Goal: Find specific page/section: Find specific page/section

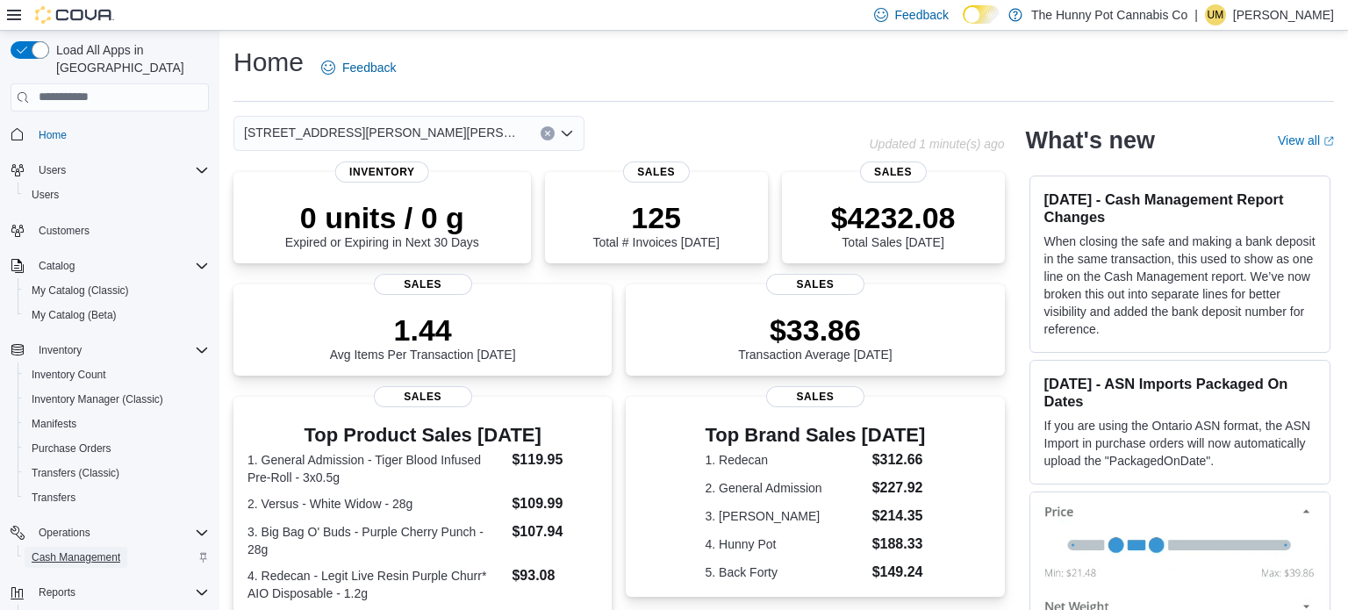
click at [65, 547] on span "Cash Management" at bounding box center [76, 557] width 89 height 21
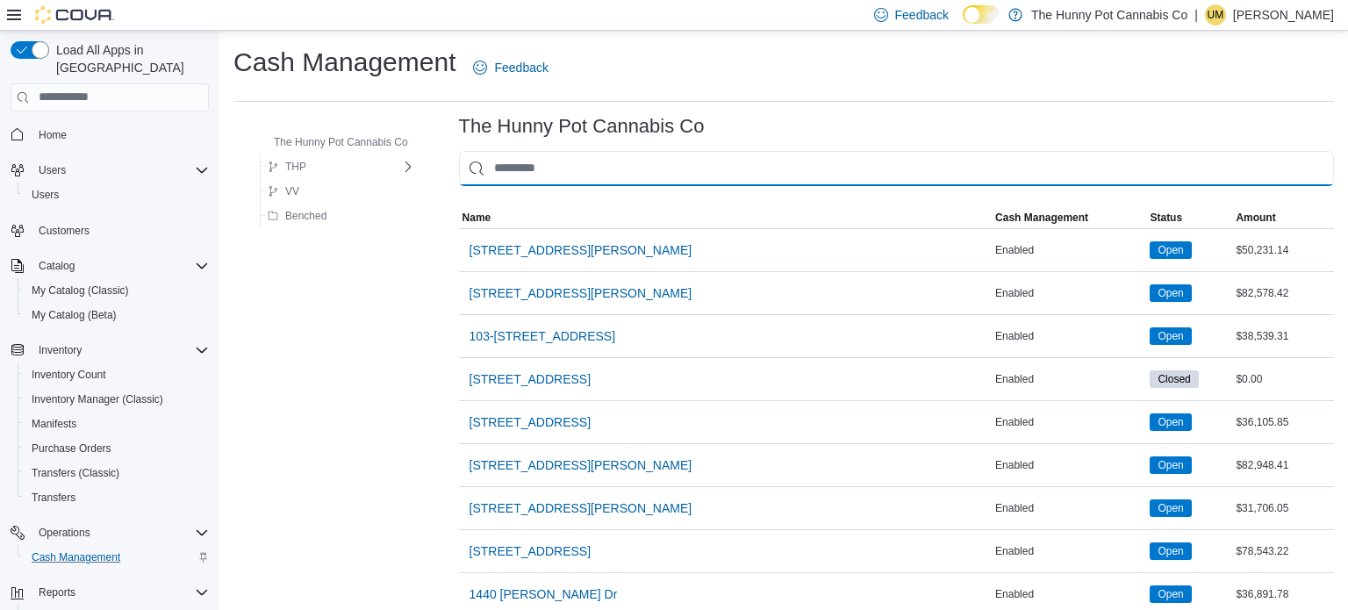
click at [554, 155] on input "This is a search bar. As you type, the results lower in the page will automatic…" at bounding box center [896, 168] width 875 height 35
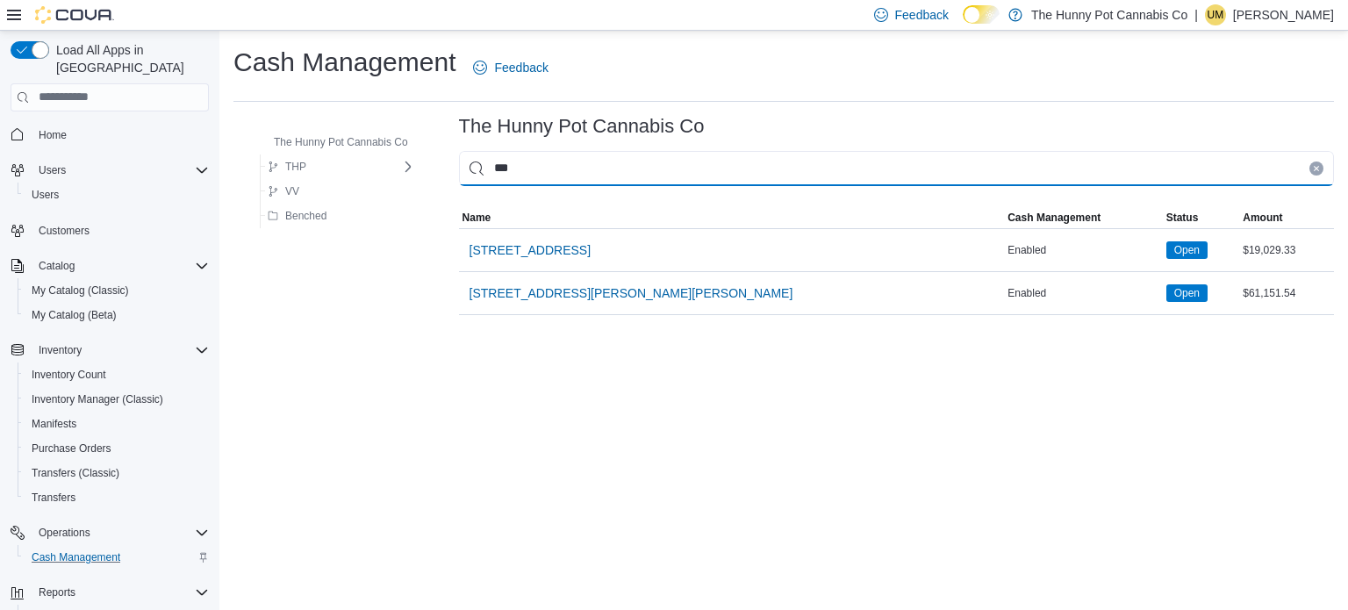
type input "****"
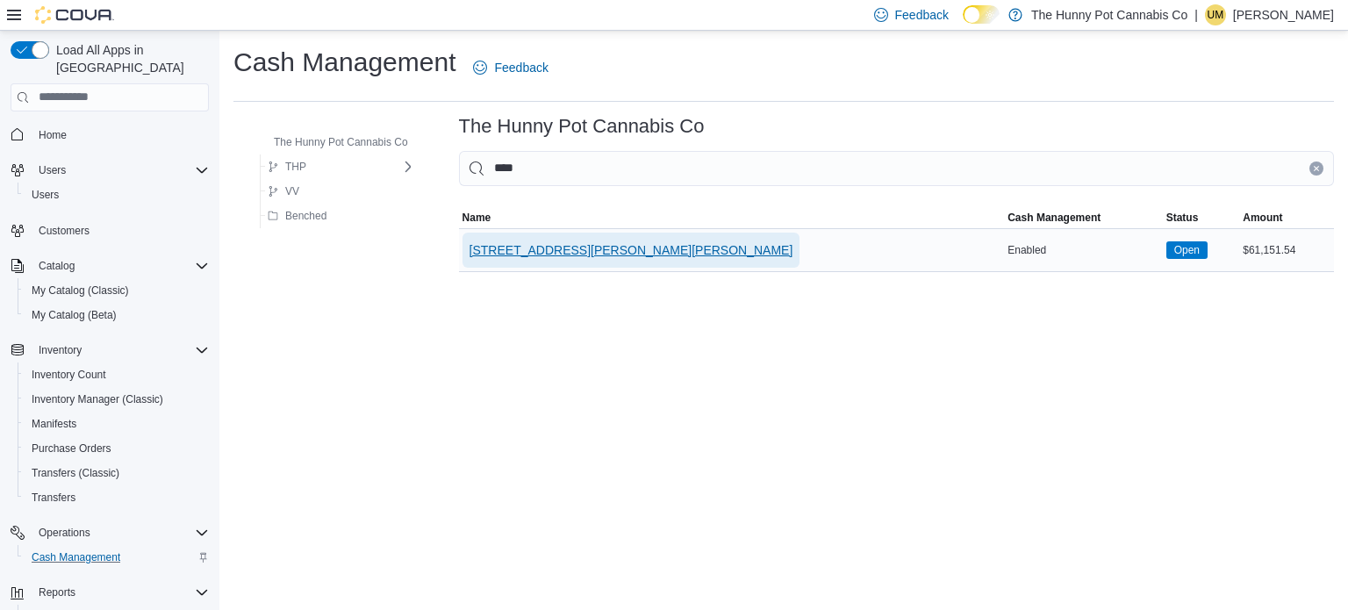
click at [538, 240] on span "[STREET_ADDRESS][PERSON_NAME][PERSON_NAME]" at bounding box center [631, 249] width 324 height 35
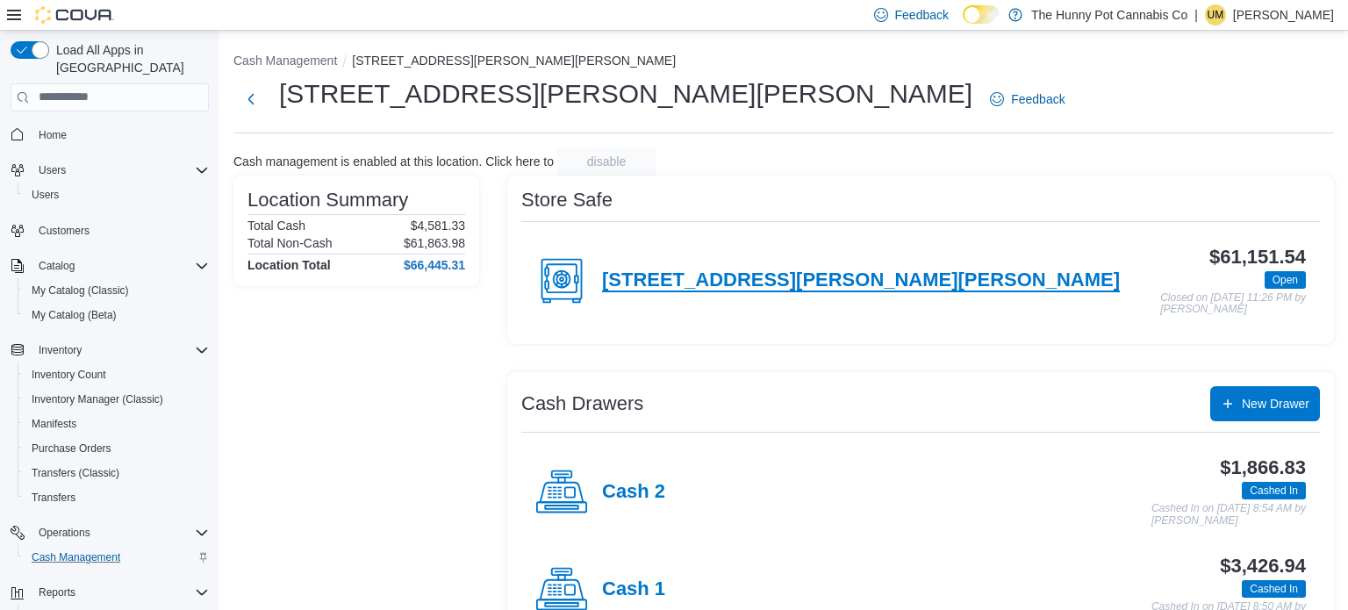
click at [694, 288] on h4 "[STREET_ADDRESS][PERSON_NAME][PERSON_NAME]" at bounding box center [861, 280] width 518 height 23
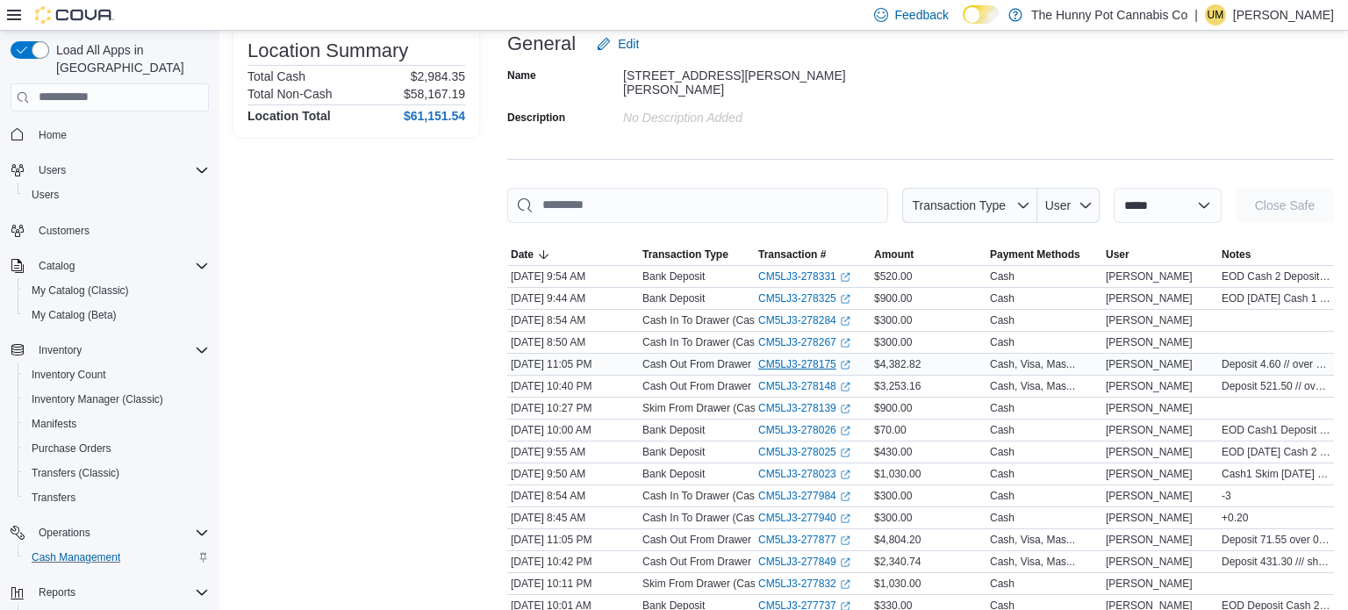
scroll to position [122, 0]
click at [785, 532] on link "CM5LJ3-277877 (opens in a new tab or window)" at bounding box center [804, 539] width 92 height 14
click at [808, 554] on link "CM5LJ3-277849 (opens in a new tab or window)" at bounding box center [804, 561] width 92 height 14
click at [800, 378] on link "CM5LJ3-278148 (opens in a new tab or window)" at bounding box center [804, 385] width 92 height 14
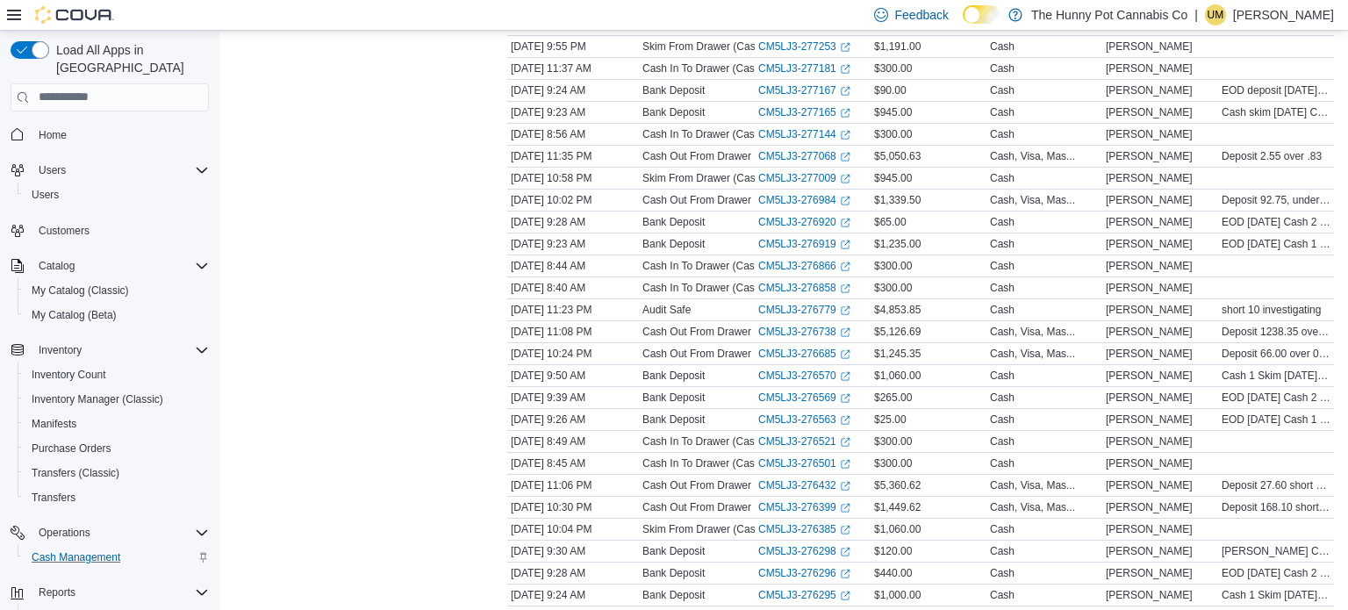
scroll to position [985, 0]
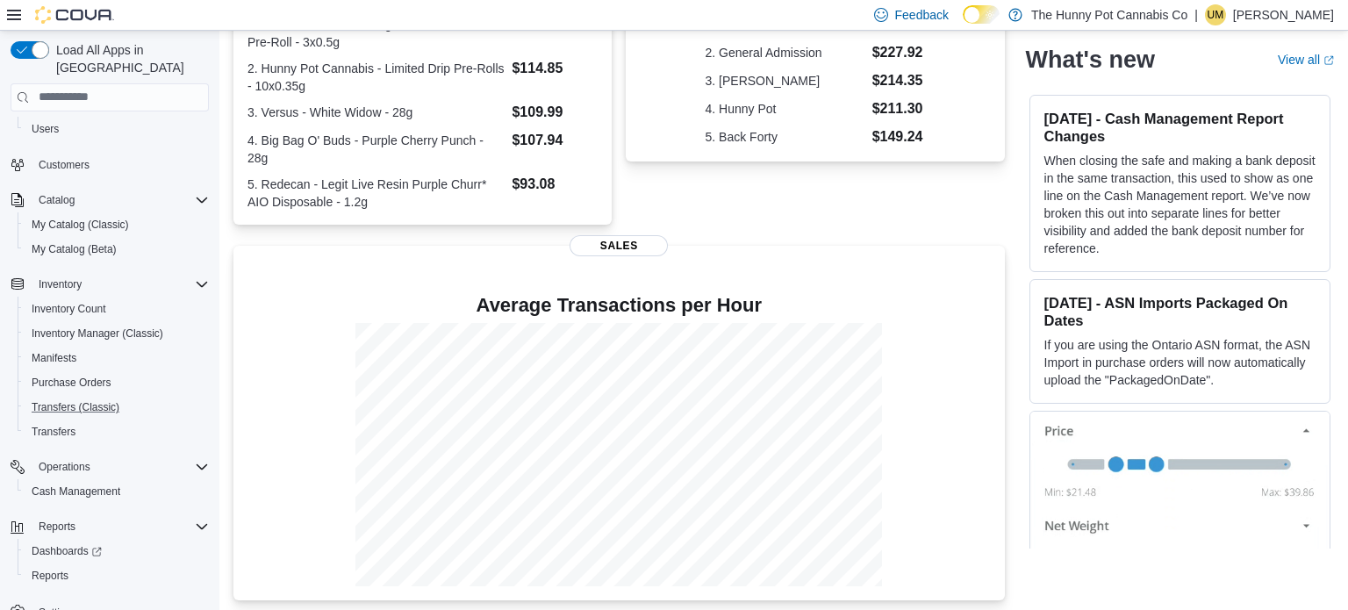
scroll to position [65, 0]
click at [93, 485] on span "Cash Management" at bounding box center [76, 492] width 89 height 14
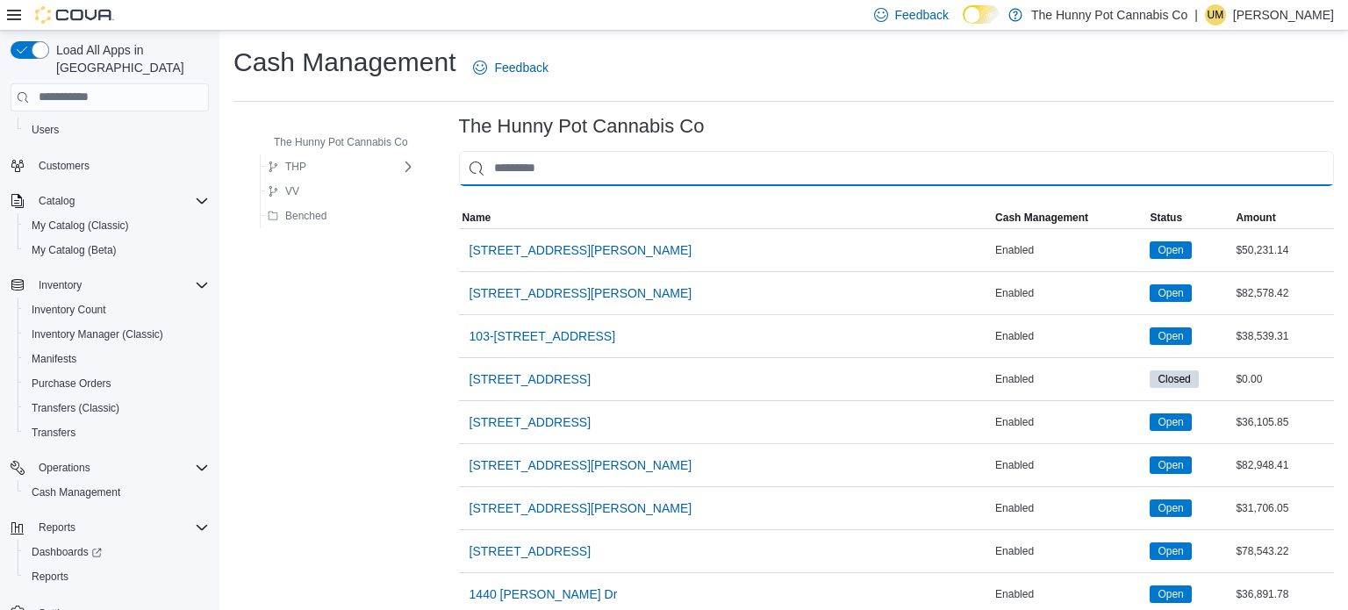
click at [556, 154] on input "This is a search bar. As you type, the results lower in the page will automatic…" at bounding box center [896, 168] width 875 height 35
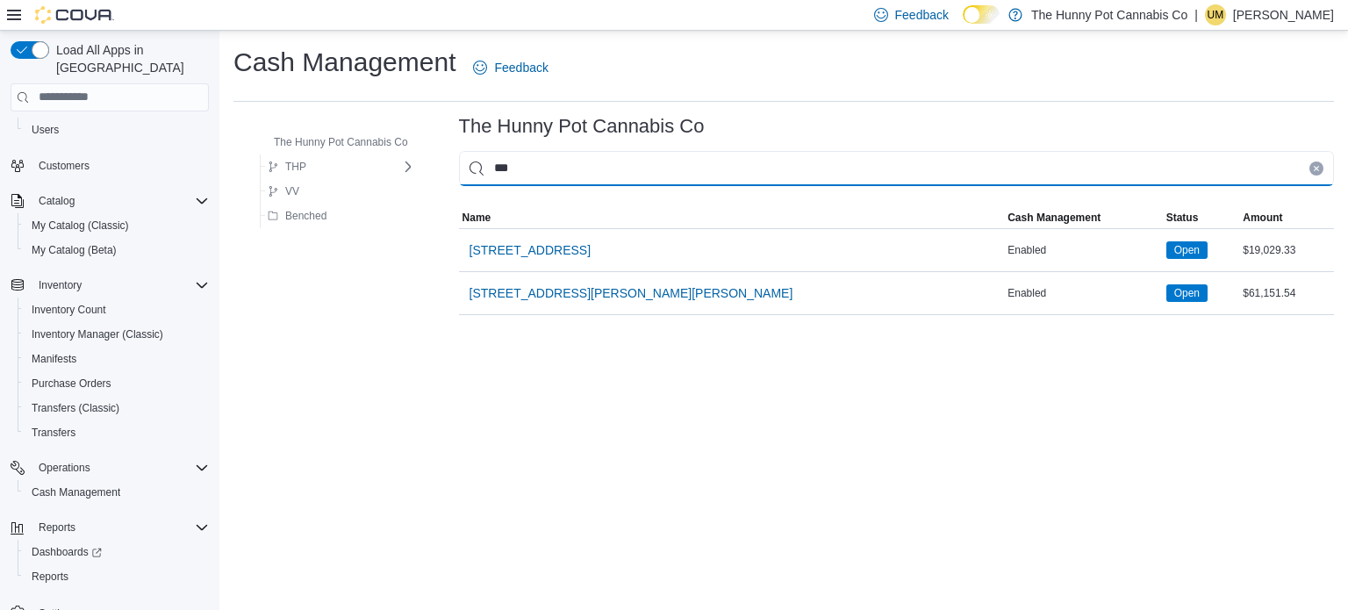
type input "****"
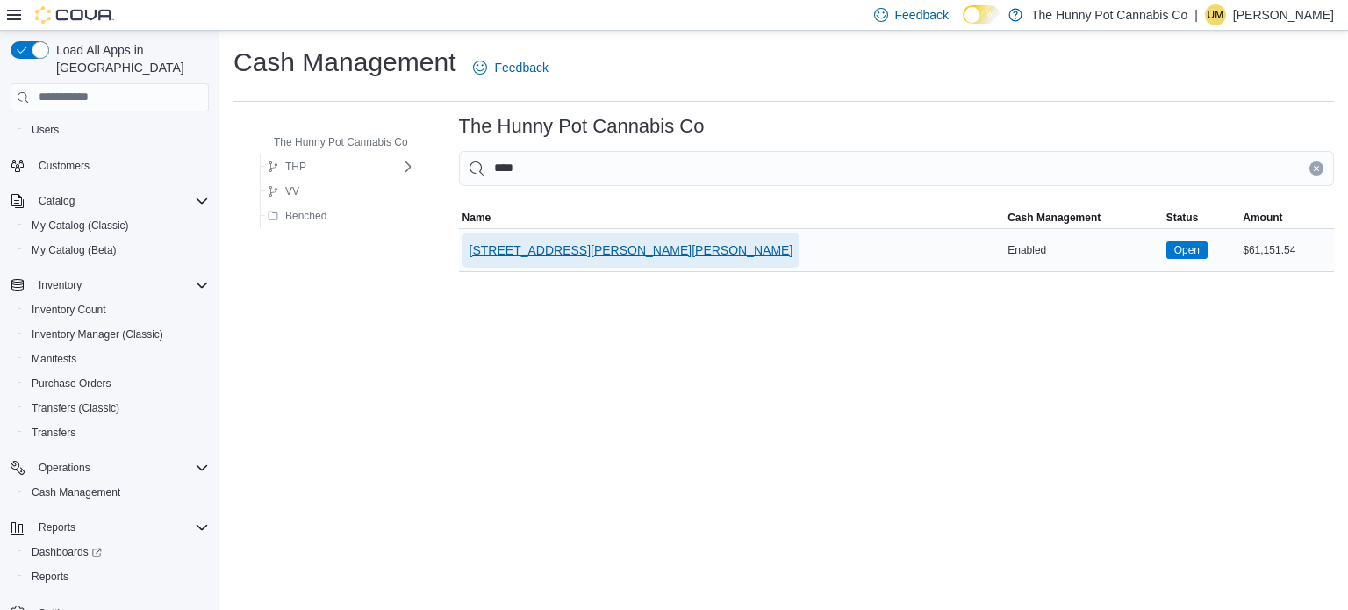
click at [531, 245] on span "[STREET_ADDRESS][PERSON_NAME][PERSON_NAME]" at bounding box center [631, 250] width 324 height 18
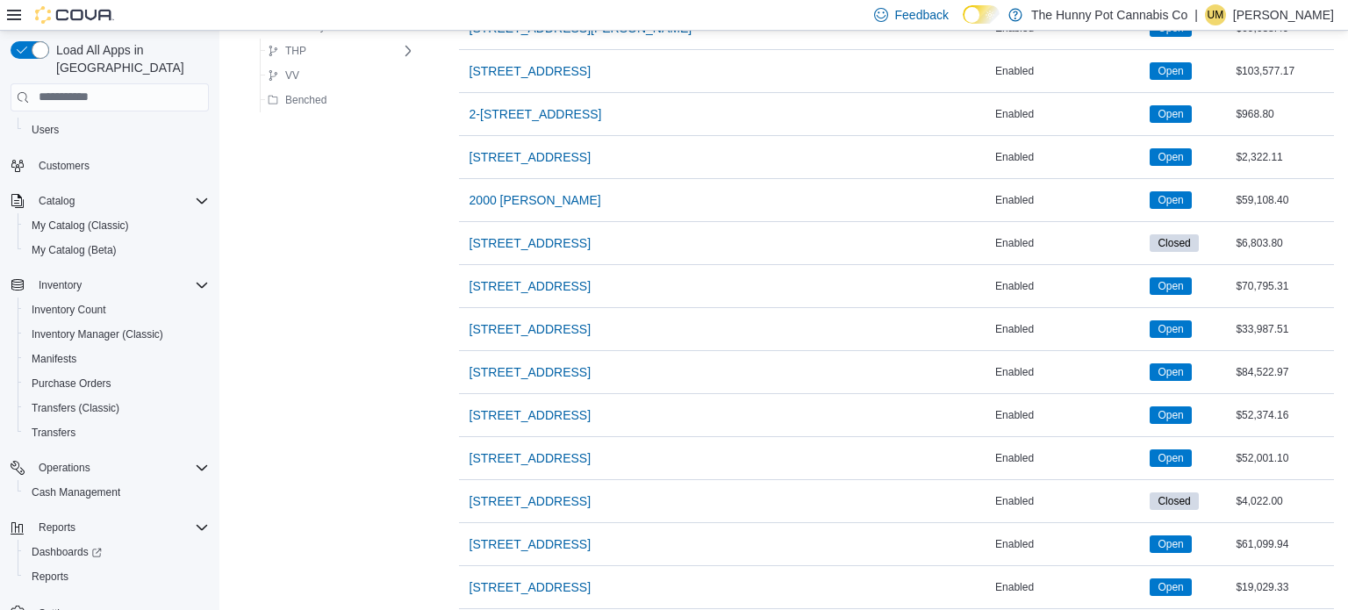
click at [486, 351] on div "[STREET_ADDRESS]" at bounding box center [725, 372] width 533 height 42
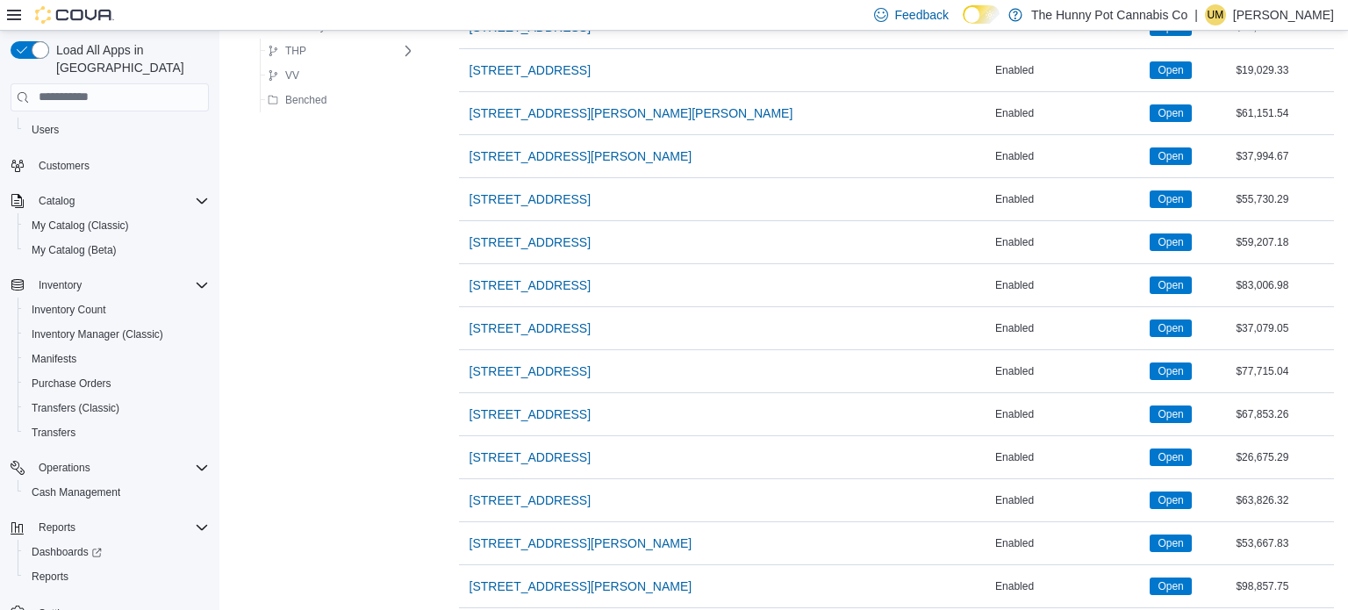
scroll to position [1297, 0]
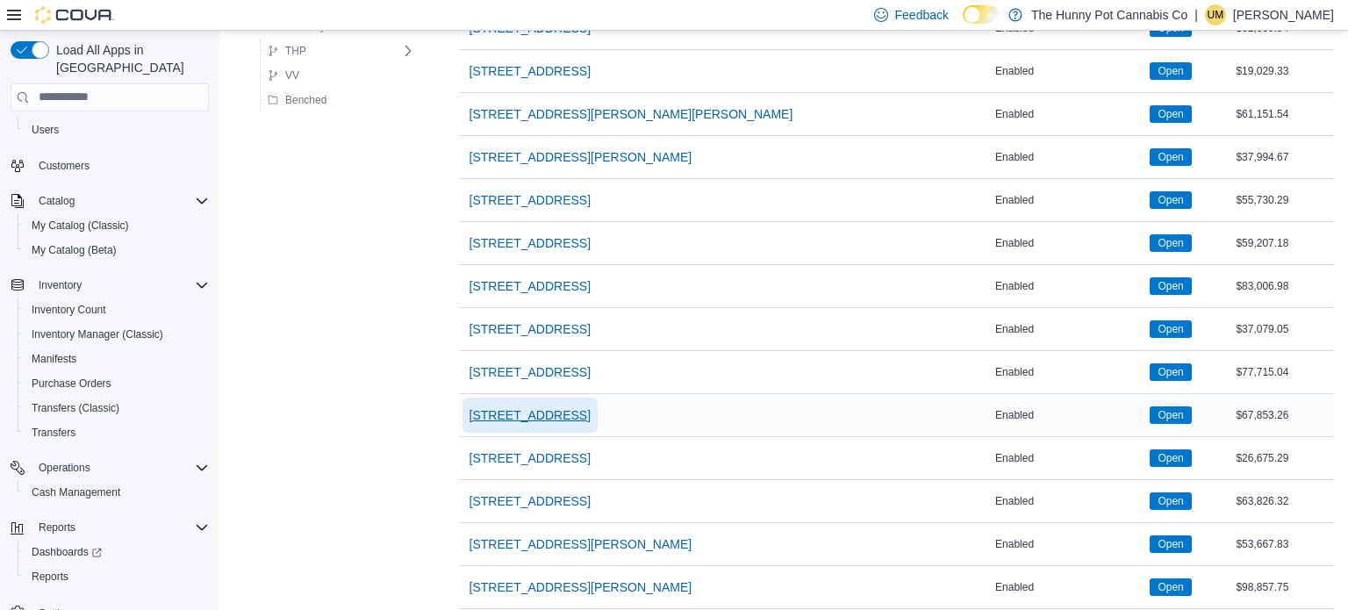
click at [497, 397] on span "[STREET_ADDRESS]" at bounding box center [529, 414] width 121 height 35
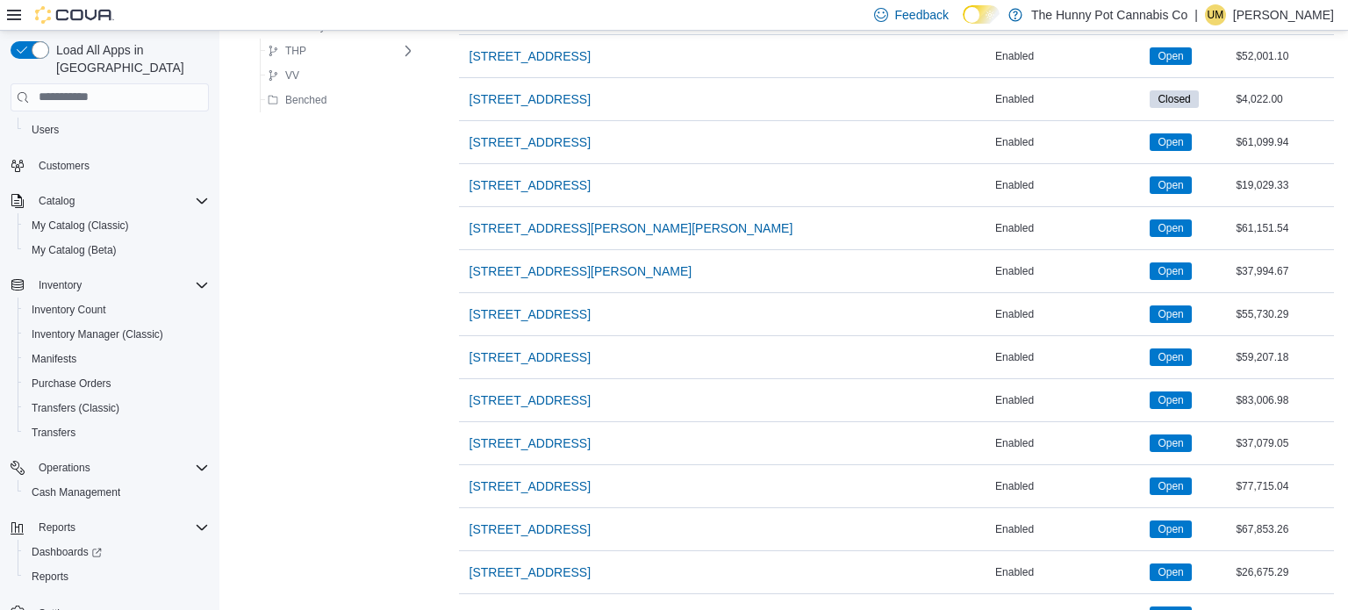
scroll to position [1179, 0]
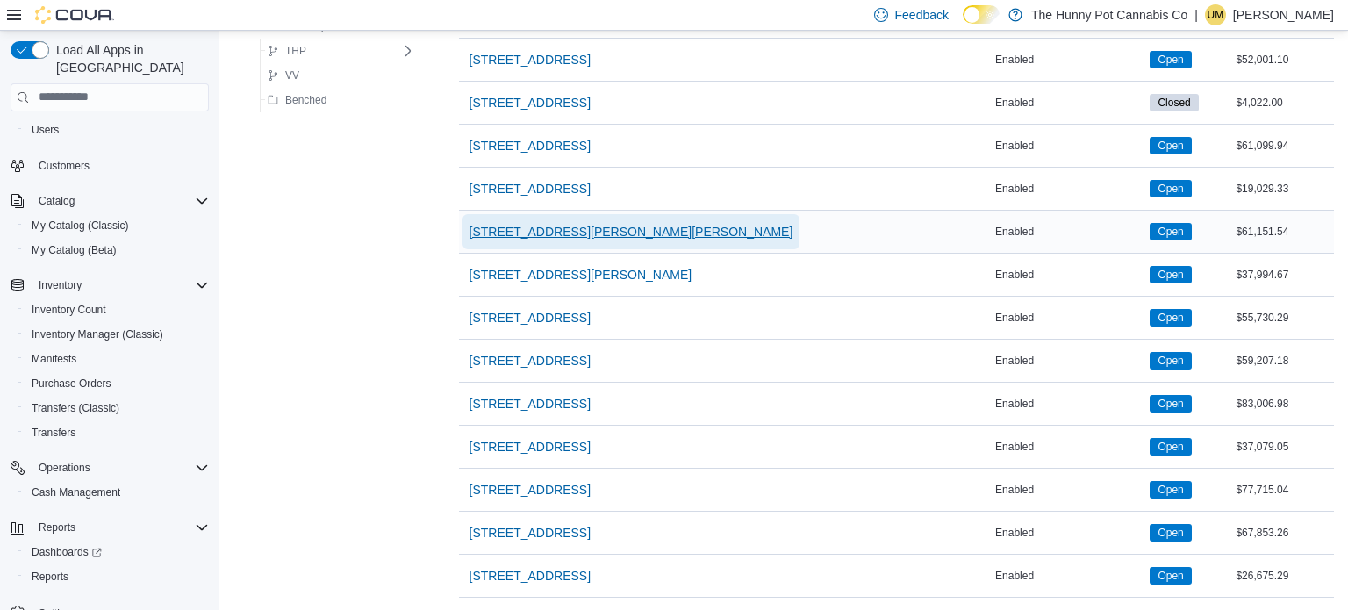
click at [488, 223] on span "[STREET_ADDRESS][PERSON_NAME][PERSON_NAME]" at bounding box center [631, 232] width 324 height 18
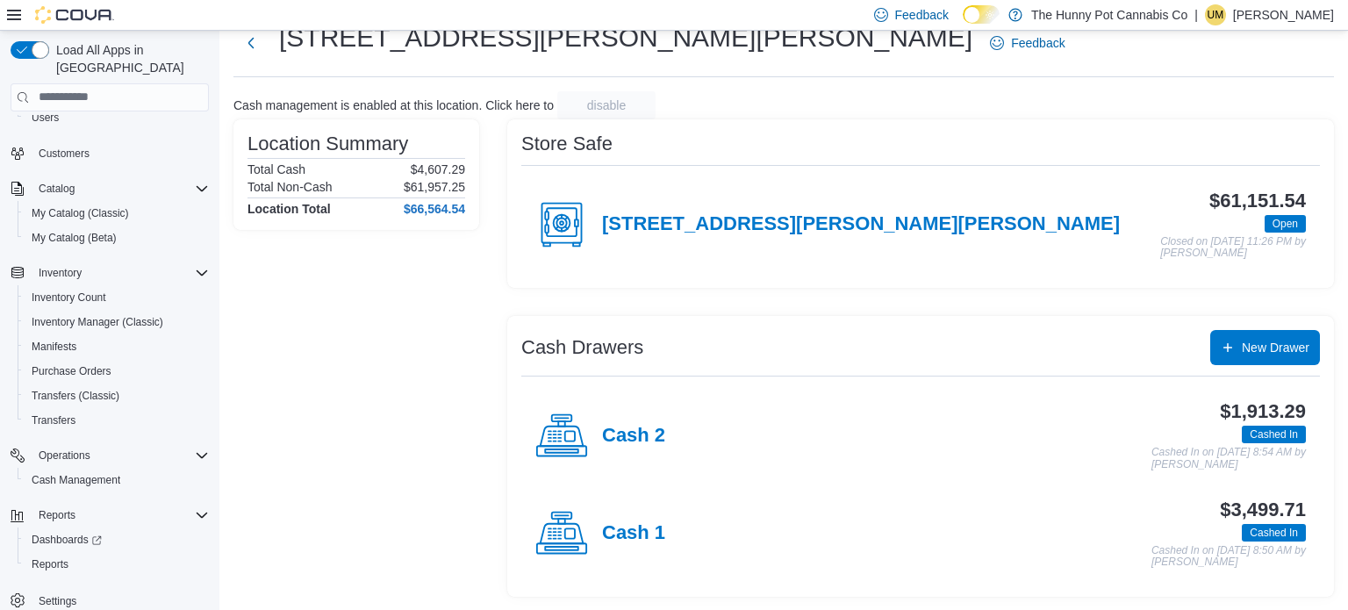
scroll to position [54, 0]
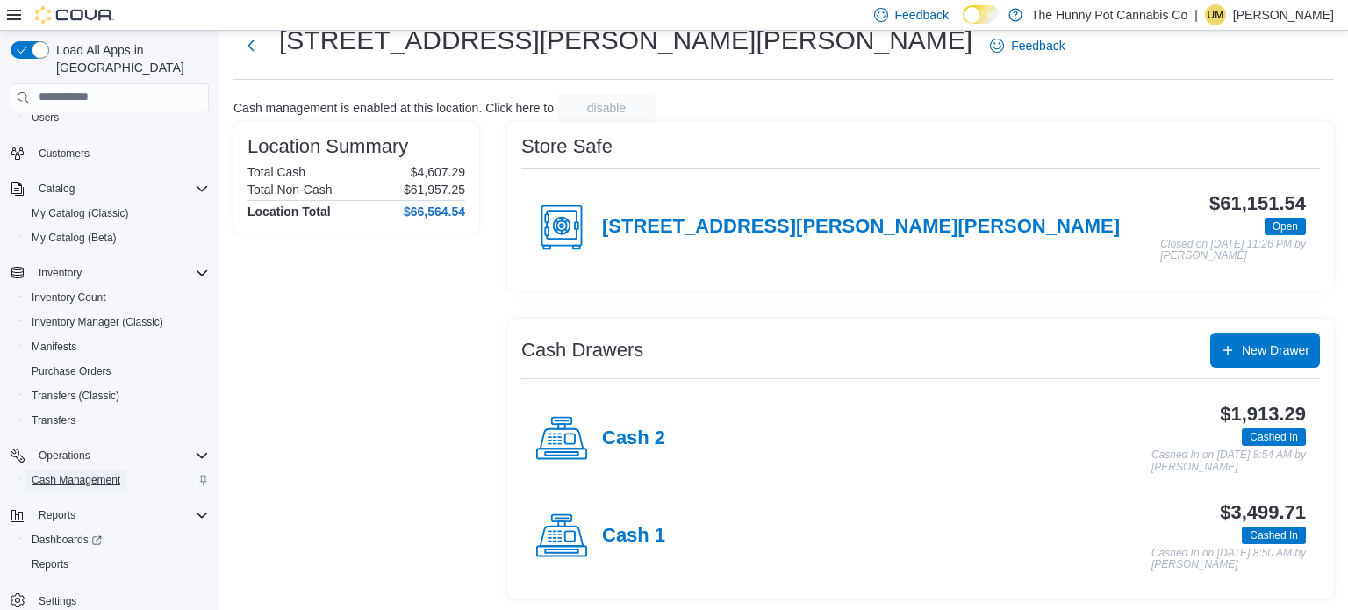
click at [111, 469] on span "Cash Management" at bounding box center [76, 479] width 89 height 21
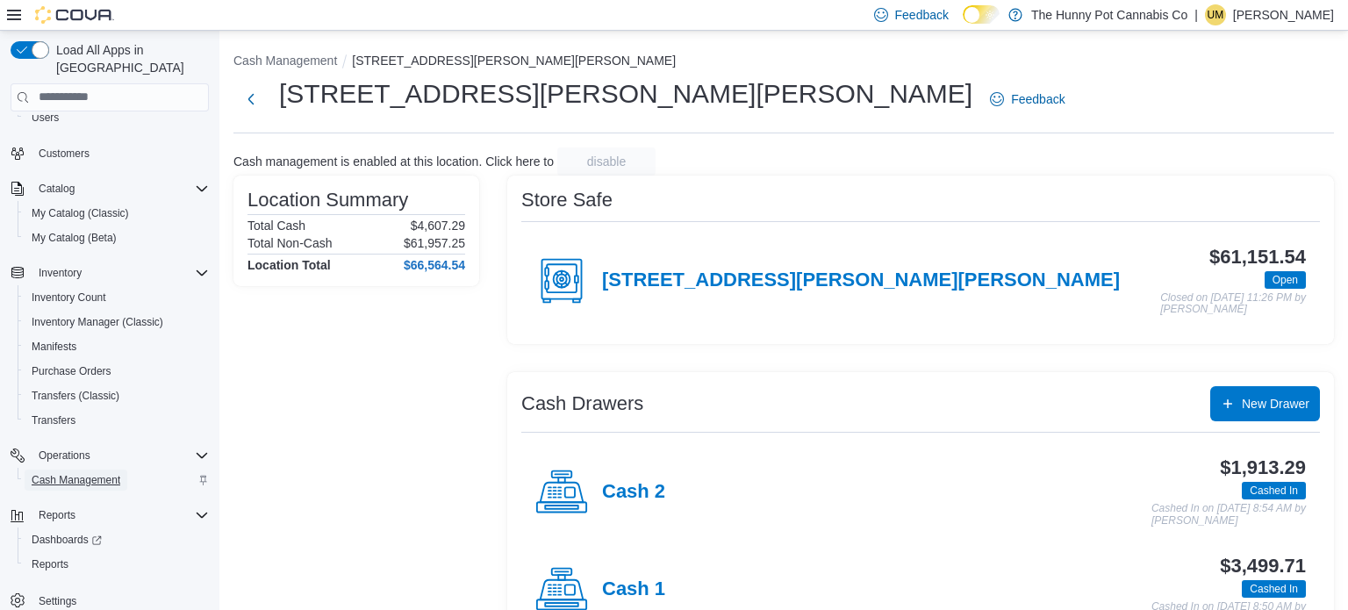
click at [62, 473] on span "Cash Management" at bounding box center [76, 480] width 89 height 14
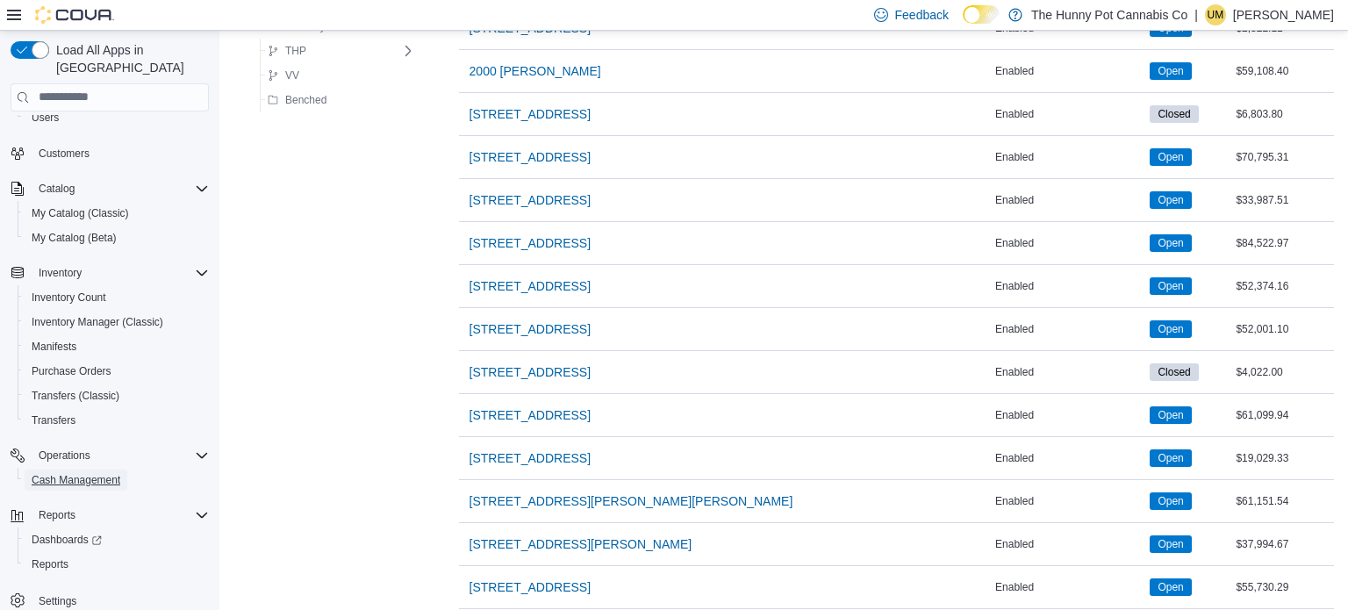
scroll to position [955, 0]
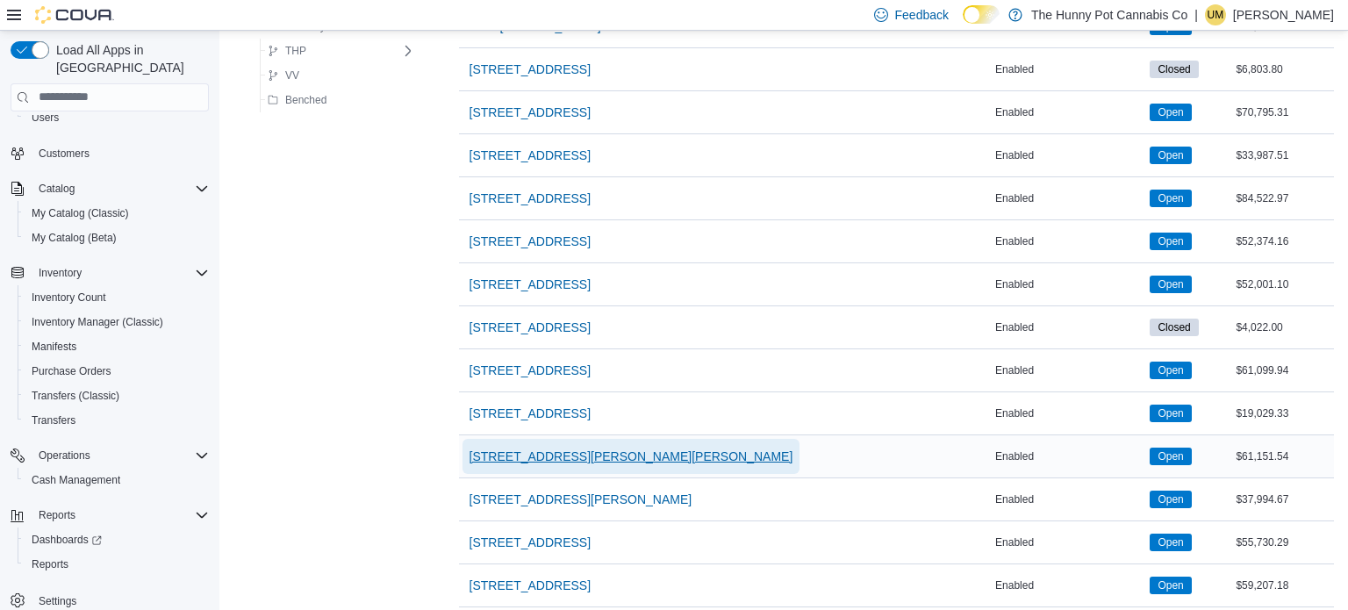
click at [500, 454] on span "[STREET_ADDRESS][PERSON_NAME][PERSON_NAME]" at bounding box center [631, 456] width 324 height 18
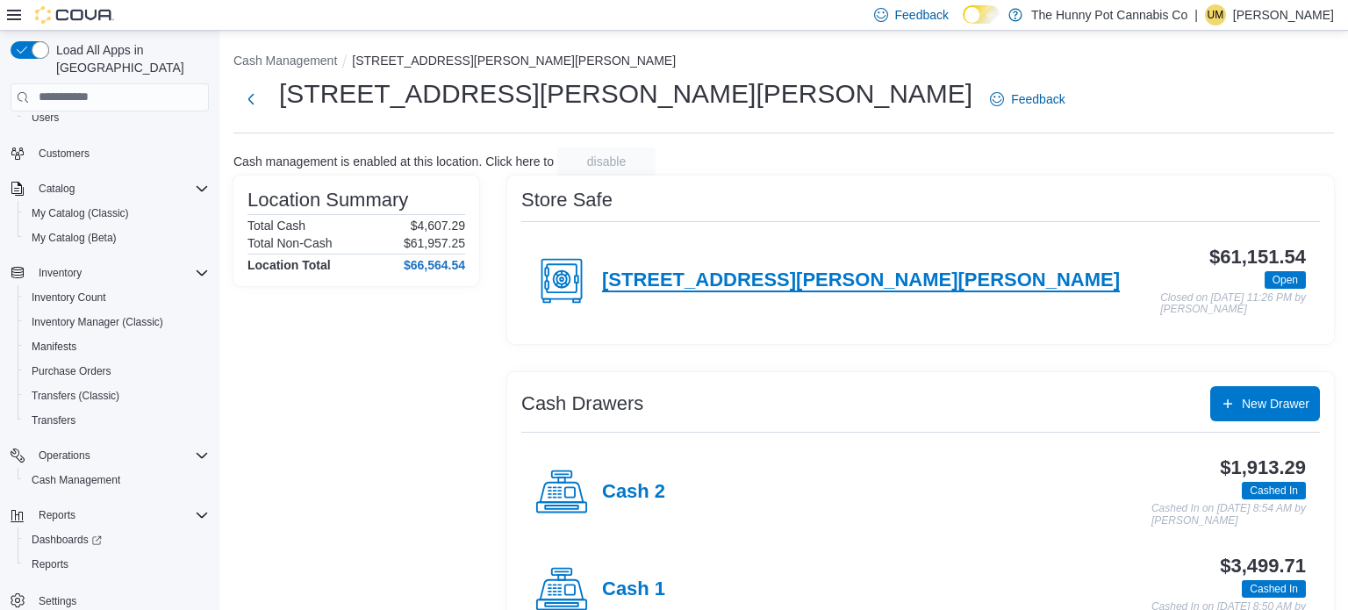
click at [707, 285] on h4 "[STREET_ADDRESS][PERSON_NAME][PERSON_NAME]" at bounding box center [861, 280] width 518 height 23
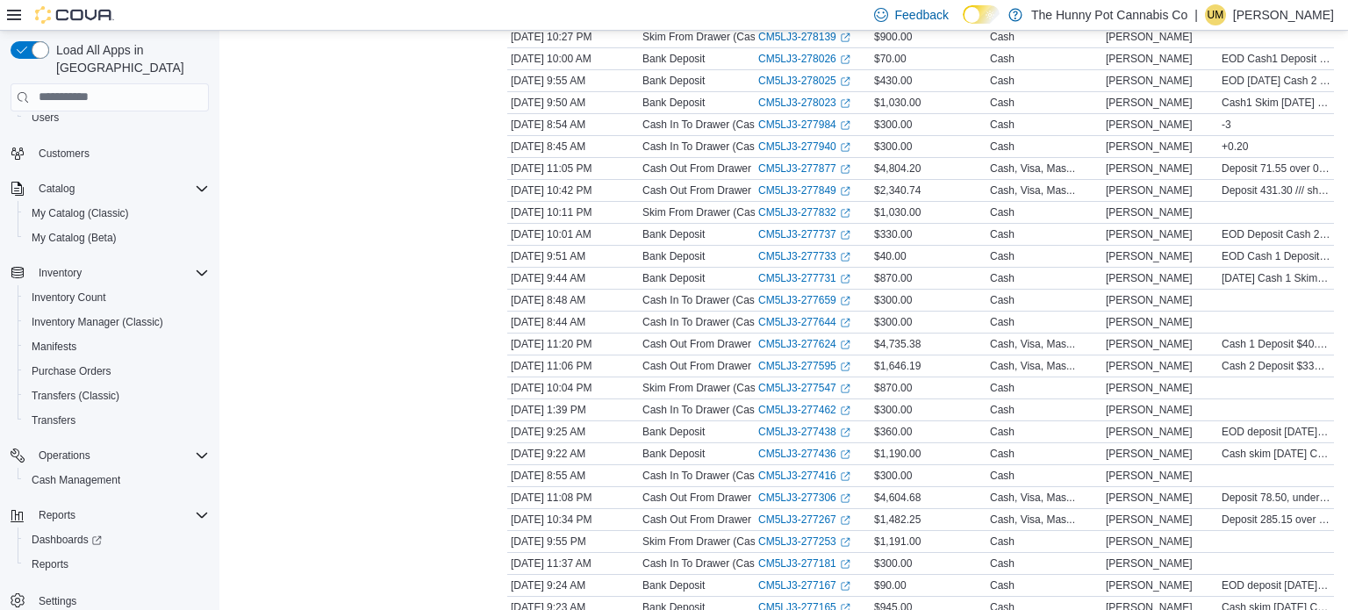
scroll to position [501, 0]
